Goal: Task Accomplishment & Management: Manage account settings

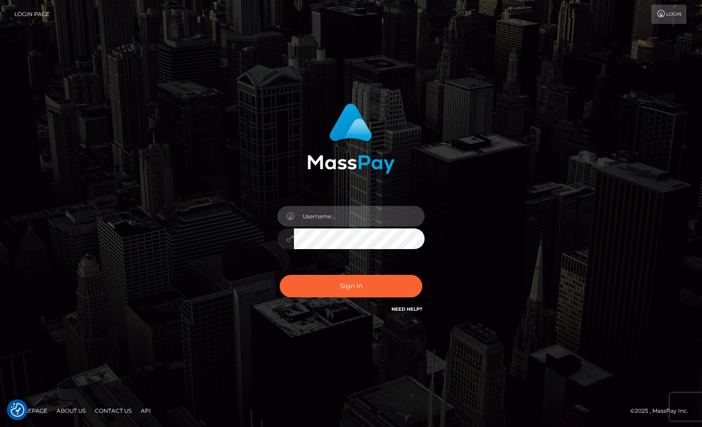
click at [344, 207] on input "text" at bounding box center [359, 216] width 131 height 21
type input "Sameer.megabonanza"
click at [280, 275] on button "Sign in" at bounding box center [351, 286] width 143 height 23
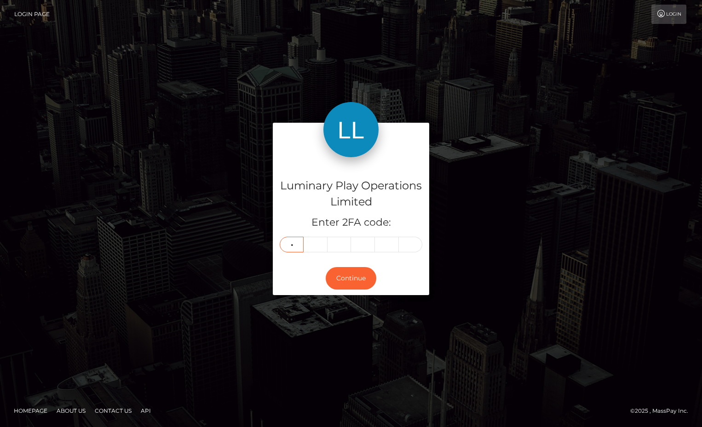
type input "2"
type input "4"
type input "9"
type input "8"
type input "4"
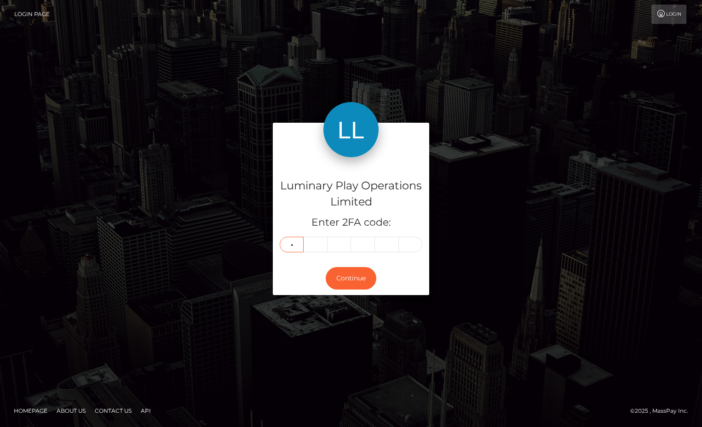
type input "4"
type input "5"
type input "6"
type input "3"
type input "7"
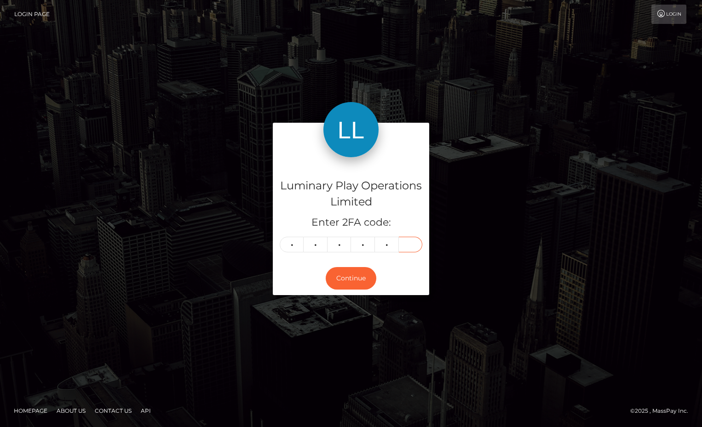
type input "2"
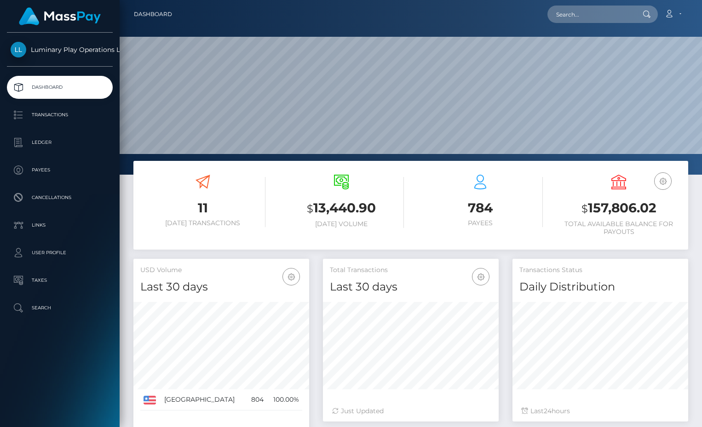
scroll to position [163, 176]
click at [608, 208] on h3 "$ 157,806.02" at bounding box center [619, 208] width 125 height 19
copy h3 "157,806.02"
